Goal: Information Seeking & Learning: Understand process/instructions

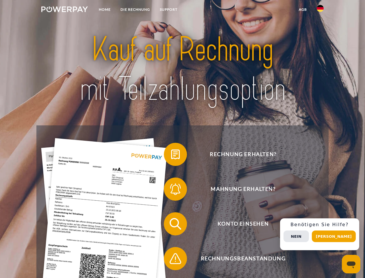
click at [65, 10] on img at bounding box center [64, 9] width 47 height 6
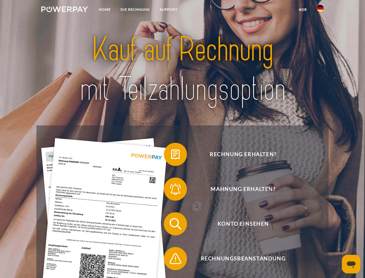
click at [321, 10] on img at bounding box center [320, 8] width 7 height 7
click at [303, 10] on link "agb" at bounding box center [303, 9] width 18 height 10
click at [171, 155] on span at bounding box center [166, 154] width 29 height 29
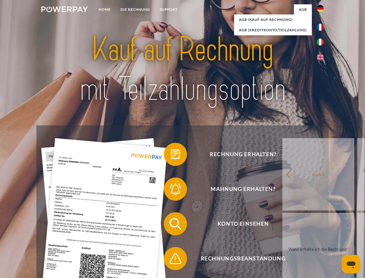
click at [171, 190] on span at bounding box center [166, 188] width 29 height 29
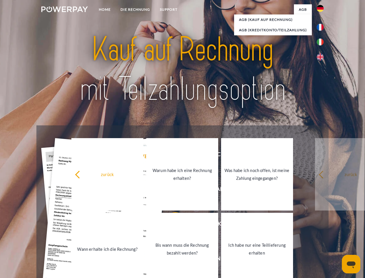
click at [171, 225] on link "Bis wann muss die Rechnung bezahlt werden?" at bounding box center [182, 249] width 72 height 72
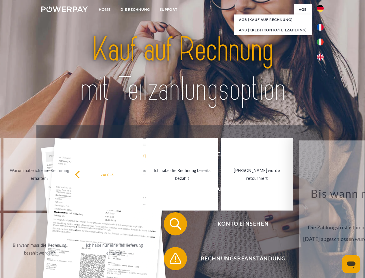
click at [171, 260] on span at bounding box center [166, 258] width 29 height 29
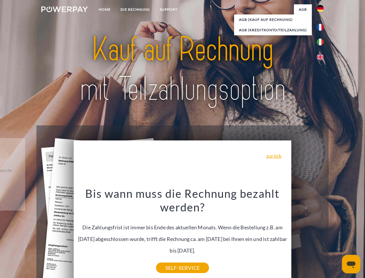
click at [322, 234] on div "Rechnung erhalten? Mahnung erhalten? Konto einsehen" at bounding box center [182, 240] width 292 height 231
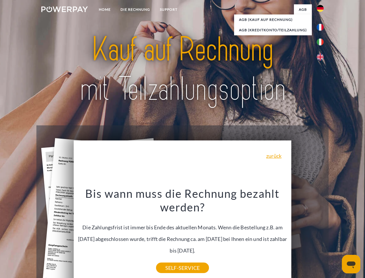
click at [308, 235] on span "Konto einsehen" at bounding box center [243, 223] width 142 height 23
click at [336, 236] on header "Home DIE RECHNUNG SUPPORT" at bounding box center [182, 200] width 365 height 400
